Goal: Information Seeking & Learning: Learn about a topic

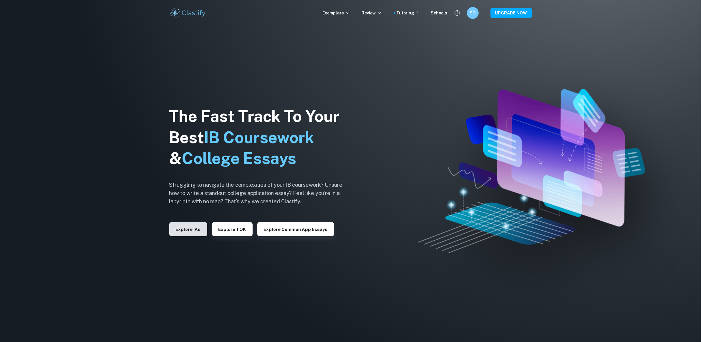
click at [187, 226] on button "Explore IAs" at bounding box center [188, 229] width 38 height 14
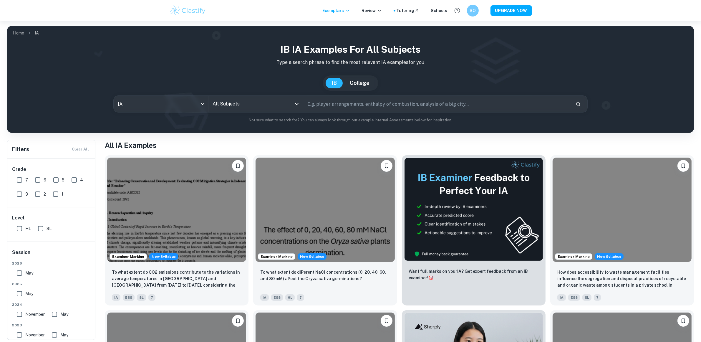
click at [362, 99] on input "text" at bounding box center [437, 104] width 268 height 16
paste input "How does [MEDICAL_DATA] concentration affect the rate of iron corrosion in aque…"
type input "How does [MEDICAL_DATA] concentration affect the rate of iron corrosion in aque…"
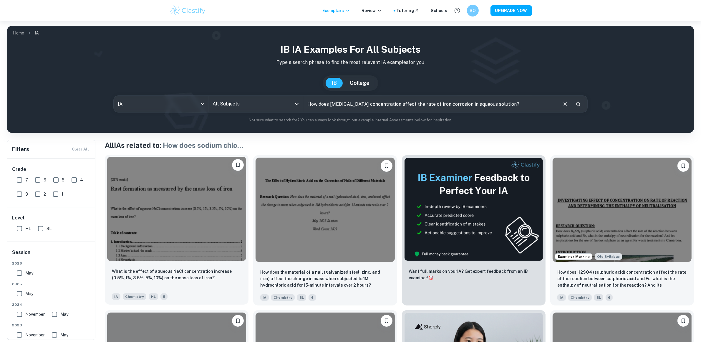
click at [183, 205] on img at bounding box center [176, 209] width 139 height 104
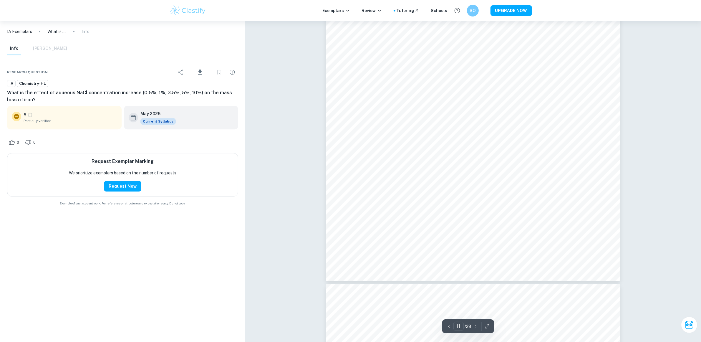
scroll to position [4673, 0]
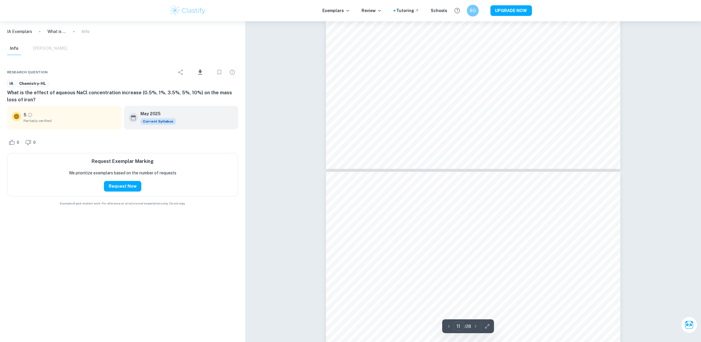
type input "12"
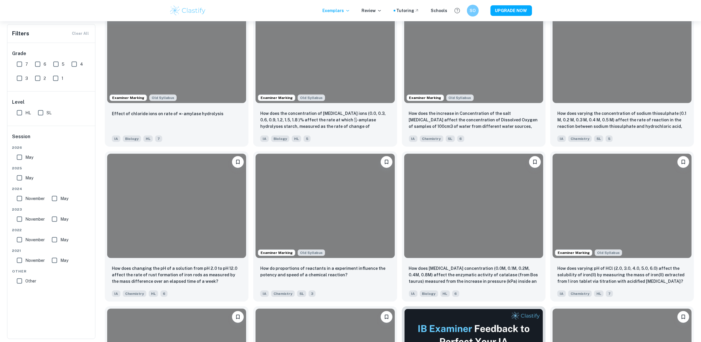
scroll to position [478, 0]
